Goal: Browse casually: Explore the website without a specific task or goal

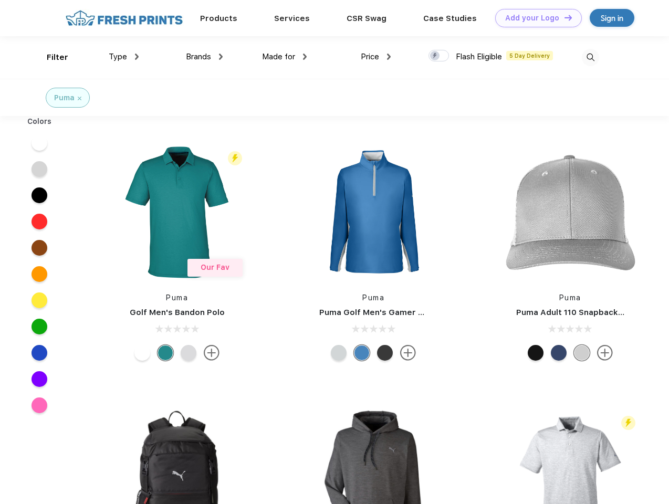
scroll to position [1, 0]
click at [534, 18] on link "Add your Logo Design Tool" at bounding box center [538, 18] width 87 height 18
click at [0, 0] on div "Design Tool" at bounding box center [0, 0] width 0 height 0
click at [563, 17] on link "Add your Logo Design Tool" at bounding box center [538, 18] width 87 height 18
click at [50, 57] on div "Filter" at bounding box center [58, 57] width 22 height 12
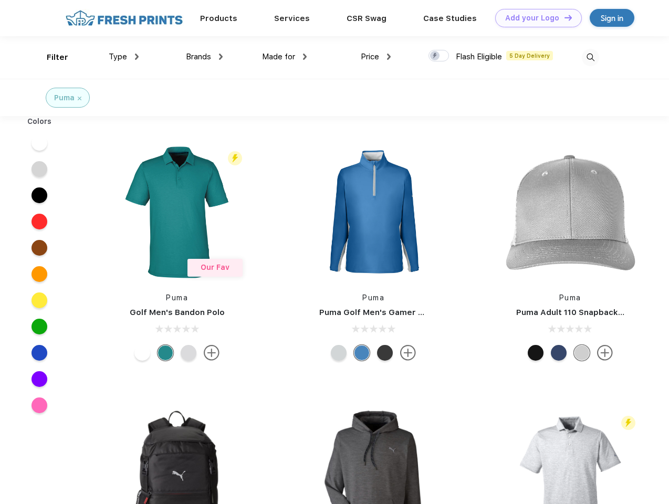
click at [124, 57] on span "Type" at bounding box center [118, 56] width 18 height 9
click at [204, 57] on span "Brands" at bounding box center [198, 56] width 25 height 9
click at [284, 57] on span "Made for" at bounding box center [278, 56] width 33 height 9
click at [376, 57] on span "Price" at bounding box center [370, 56] width 18 height 9
click at [439, 56] on div at bounding box center [438, 56] width 20 height 12
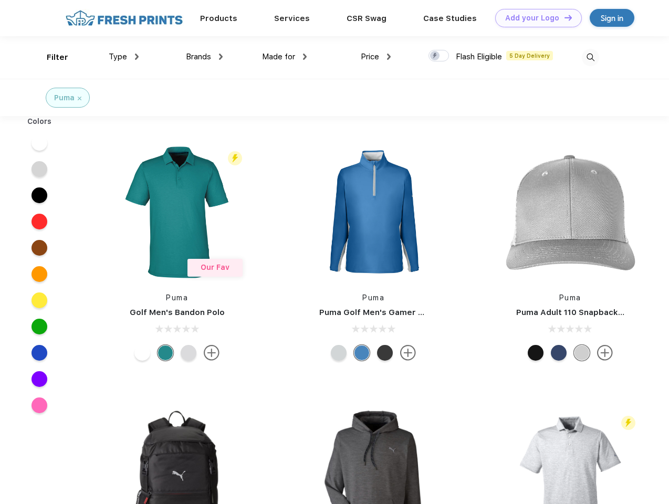
click at [435, 56] on input "checkbox" at bounding box center [431, 52] width 7 height 7
click at [590, 57] on img at bounding box center [590, 57] width 17 height 17
